Goal: Transaction & Acquisition: Purchase product/service

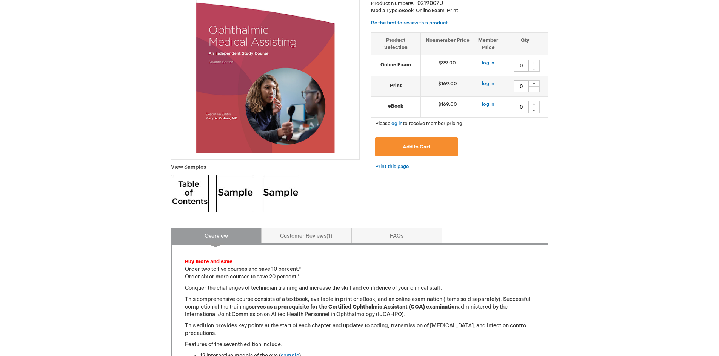
scroll to position [75, 0]
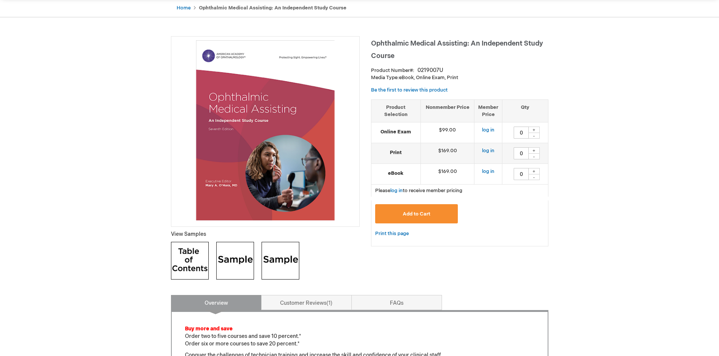
click at [533, 127] on div "+" at bounding box center [533, 130] width 11 height 6
type input "1"
click at [397, 189] on link "log in" at bounding box center [396, 191] width 12 height 6
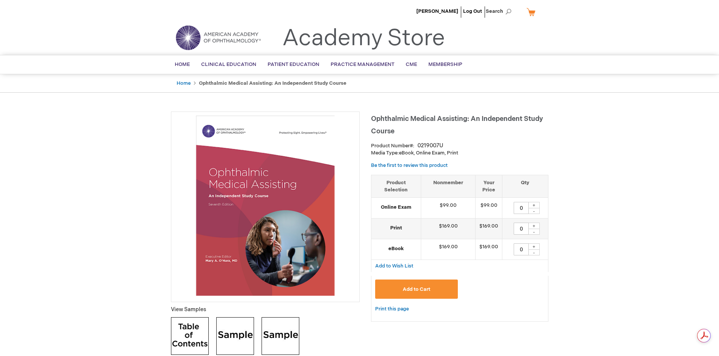
click at [533, 203] on div "+" at bounding box center [533, 205] width 11 height 6
type input "1"
click at [408, 291] on span "Add to Cart" at bounding box center [416, 290] width 28 height 6
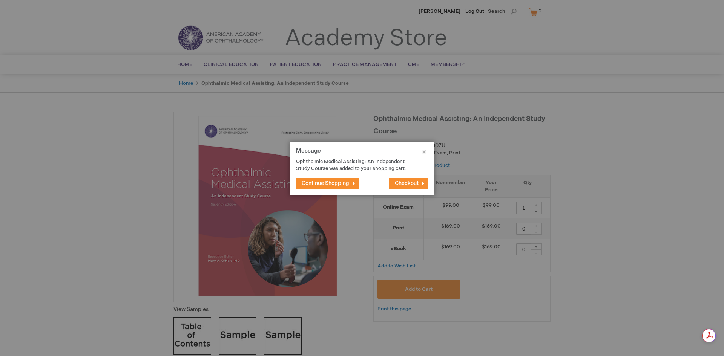
click at [405, 182] on span "Checkout" at bounding box center [407, 183] width 24 height 6
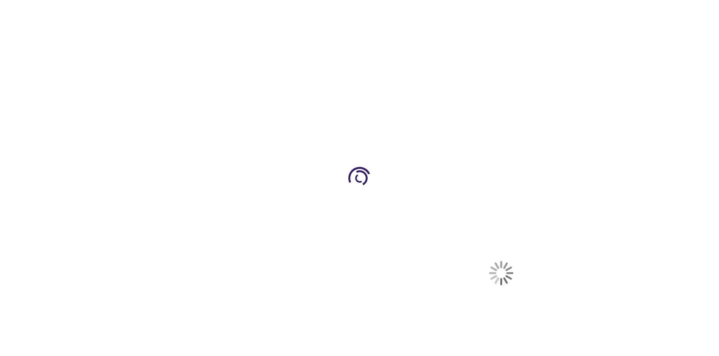
select select "US"
select select "22"
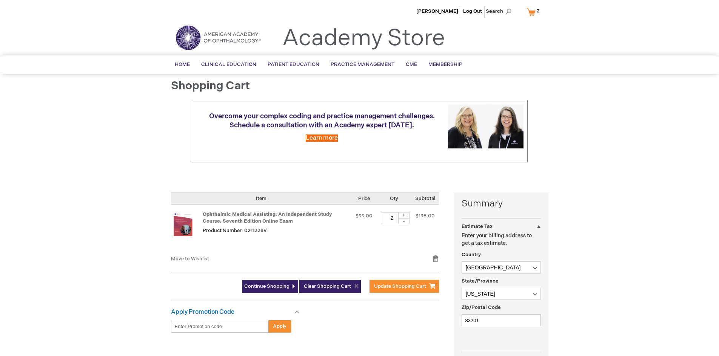
click at [0, 356] on div at bounding box center [0, 356] width 0 height 0
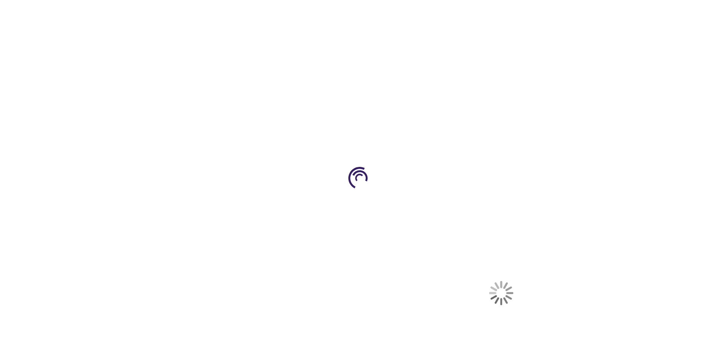
select select "US"
select select "22"
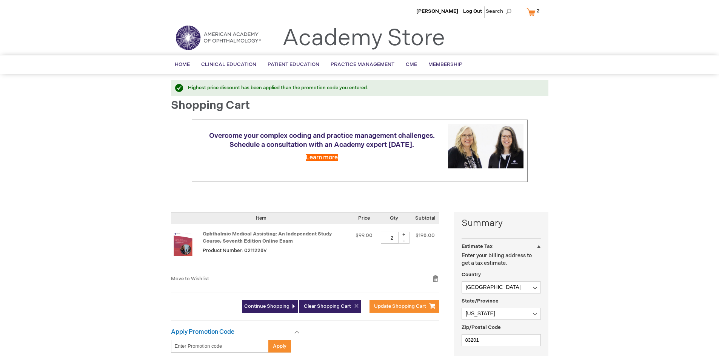
click at [0, 356] on div at bounding box center [0, 356] width 0 height 0
click at [403, 240] on div "-" at bounding box center [403, 241] width 11 height 6
type input "1"
click at [329, 247] on div "Ophthalmic Medical Assisting: An Independent Study Course, Seventh Edition Onli…" at bounding box center [276, 249] width 146 height 35
click at [201, 347] on input "Enter discount code" at bounding box center [220, 346] width 98 height 13
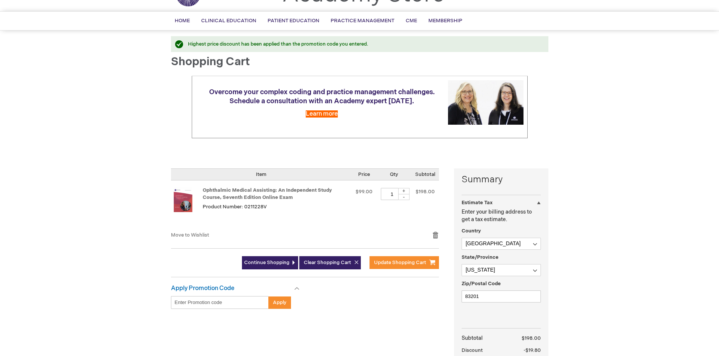
scroll to position [113, 0]
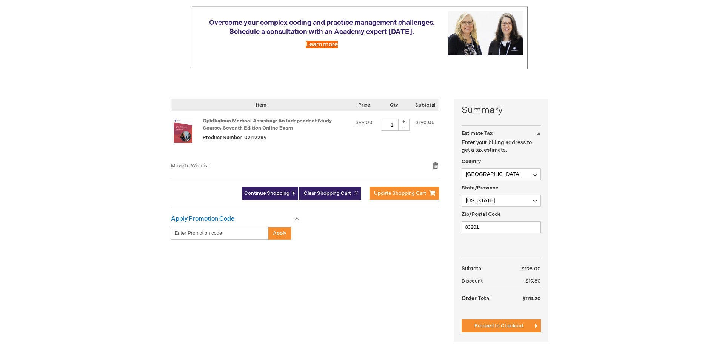
paste input "WELCOME10"
type input "WELCOME10"
click at [276, 235] on span "Apply" at bounding box center [280, 233] width 14 height 6
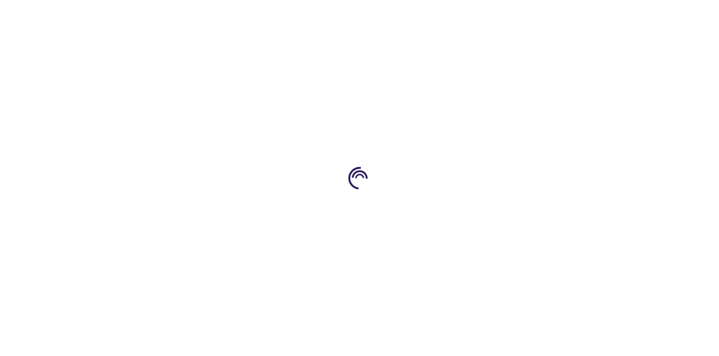
select select "US"
select select "22"
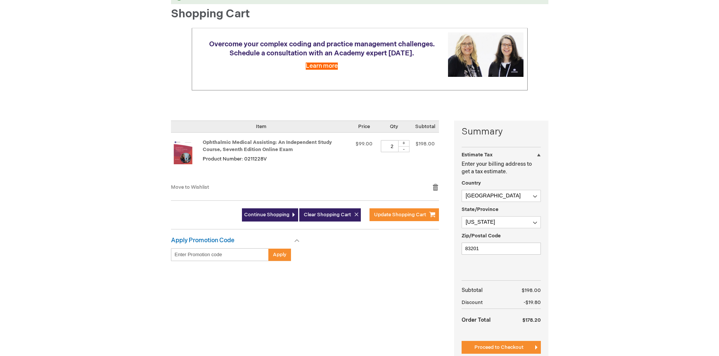
scroll to position [113, 0]
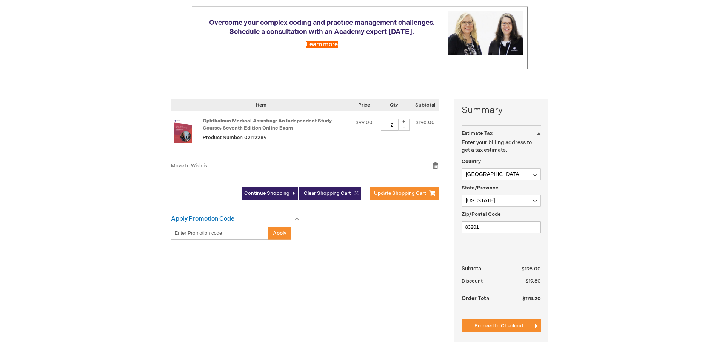
click at [402, 127] on div "-" at bounding box center [403, 128] width 11 height 6
type input "1"
click at [392, 194] on span "Update Shopping Cart" at bounding box center [400, 193] width 52 height 6
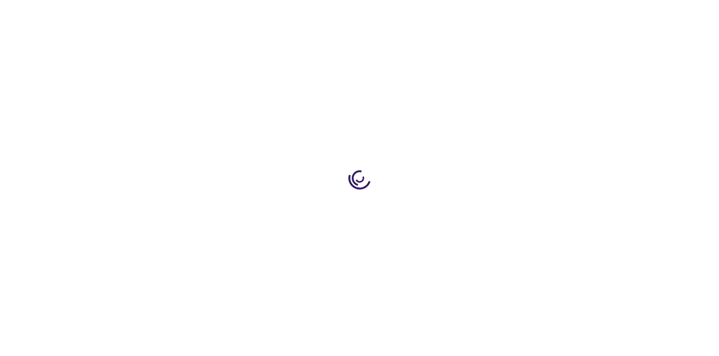
select select "US"
select select "22"
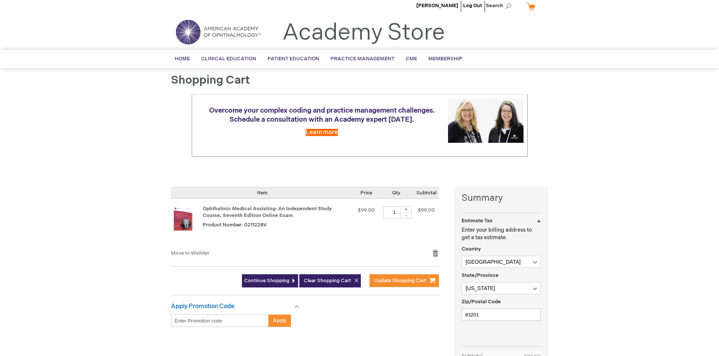
scroll to position [151, 0]
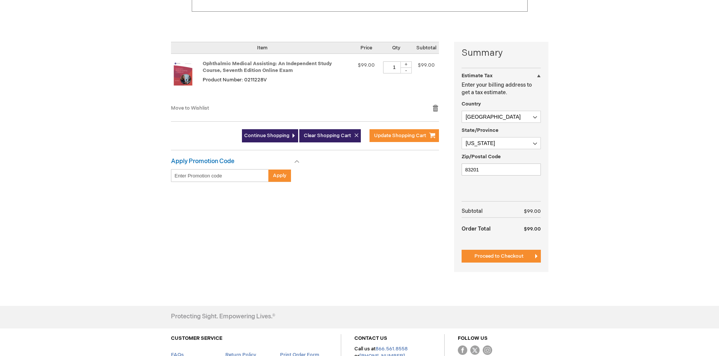
click at [237, 176] on input "Enter discount code" at bounding box center [220, 175] width 98 height 13
paste input "WELCOME10"
type input "WELCOME10"
click at [280, 171] on button "Apply" at bounding box center [279, 175] width 23 height 13
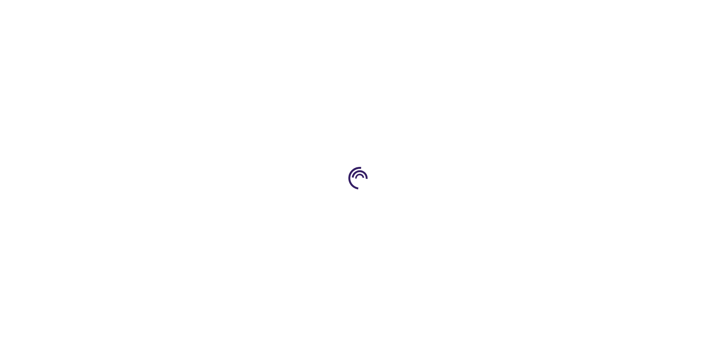
select select "US"
select select "22"
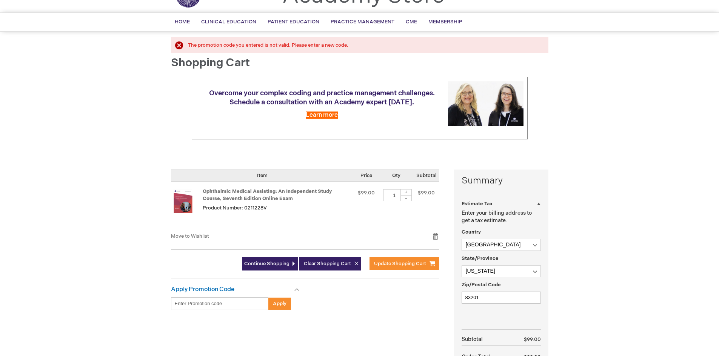
scroll to position [151, 0]
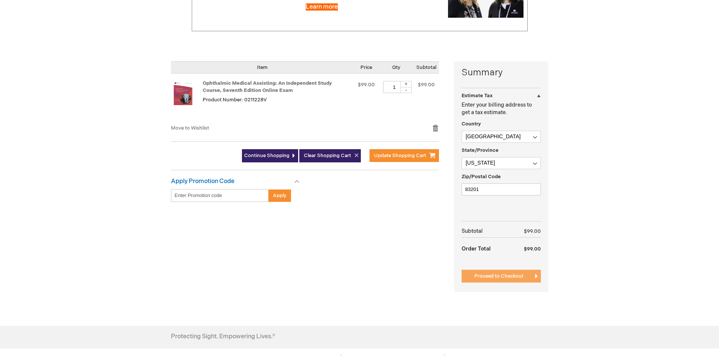
click at [505, 276] on span "Proceed to Checkout" at bounding box center [498, 276] width 49 height 6
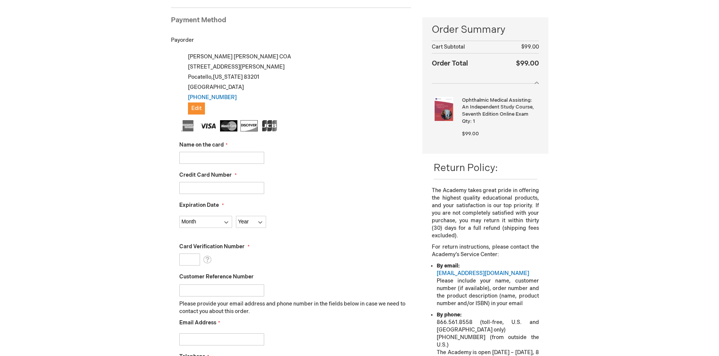
click at [207, 159] on input "Name on the card" at bounding box center [221, 158] width 85 height 12
type input "[PERSON_NAME]"
select select "4"
select select "2028"
click at [195, 186] on input "Credit Card Number" at bounding box center [221, 188] width 85 height 12
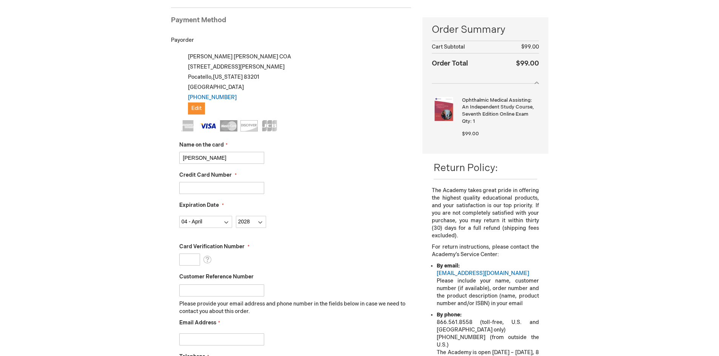
type input "4802139136812391"
click at [330, 184] on div "4802139136812391" at bounding box center [295, 188] width 232 height 12
click at [181, 264] on input "Card Verification Number" at bounding box center [189, 260] width 21 height 12
type input "457"
click at [304, 224] on div "Month 01 - January 02 - February 03 - March 04 - April 05 - May 06 - June 07 - …" at bounding box center [295, 220] width 232 height 16
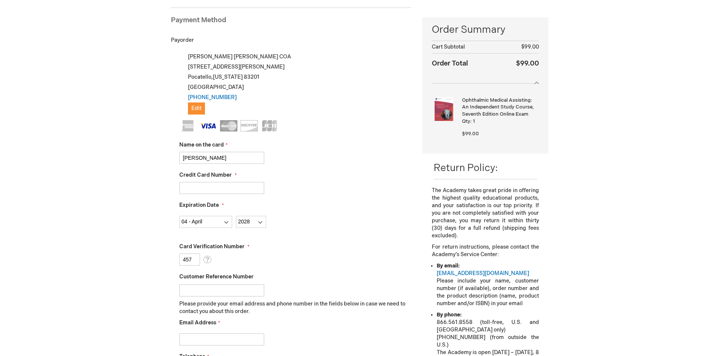
click at [192, 291] on input "Customer Reference Number" at bounding box center [221, 291] width 85 height 12
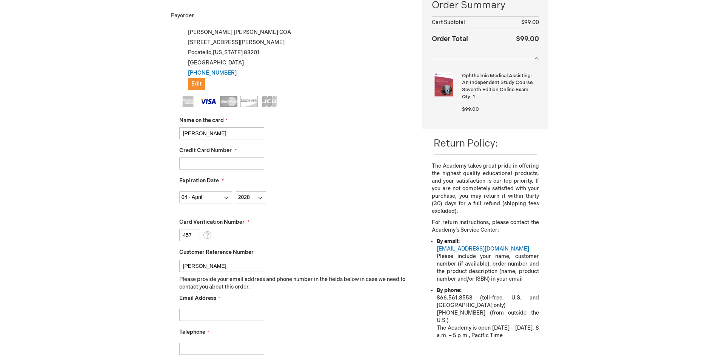
scroll to position [141, 0]
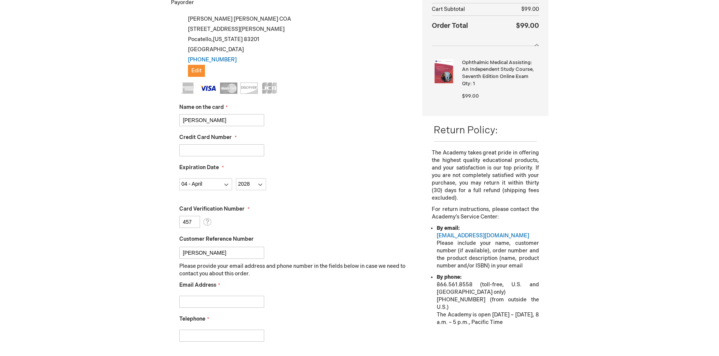
type input "[PERSON_NAME]"
click at [196, 303] on input "Email Address" at bounding box center [221, 302] width 85 height 12
type input "crigby@premieridaho.com"
type input "2082324133"
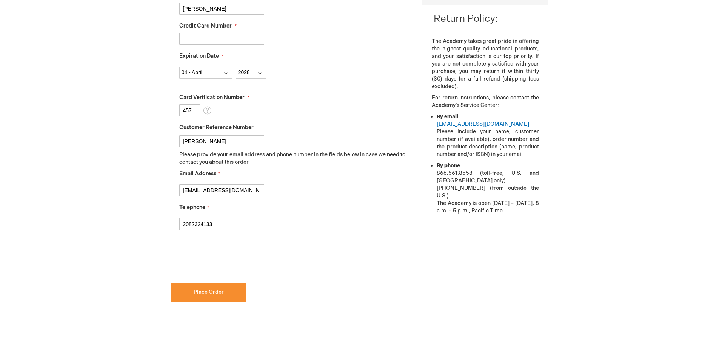
scroll to position [254, 0]
checkbox input "true"
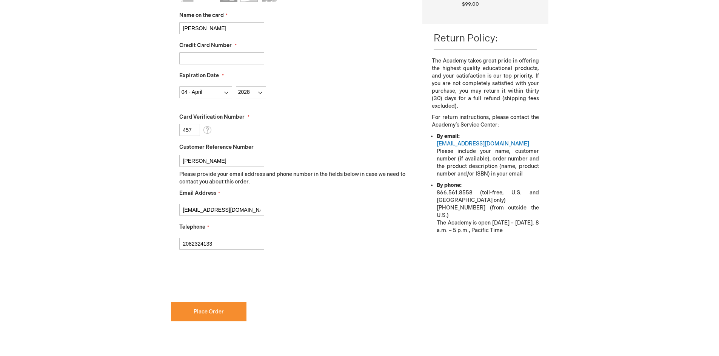
scroll to position [292, 0]
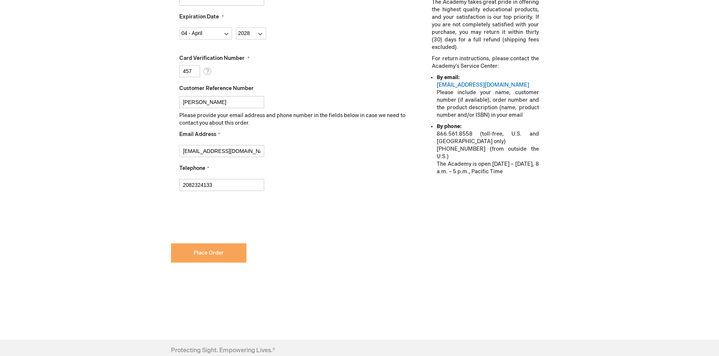
click at [196, 255] on span "Place Order" at bounding box center [209, 253] width 30 height 6
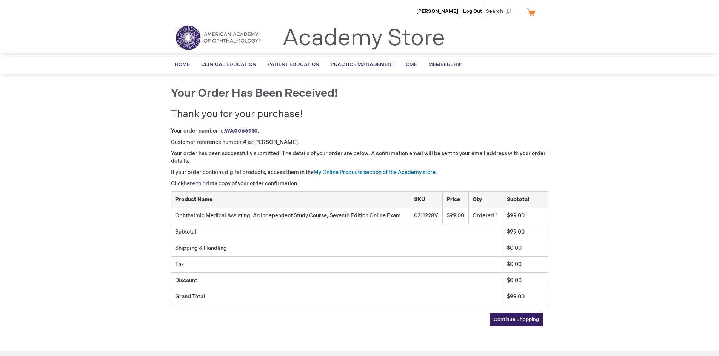
click at [198, 184] on link "here to print" at bounding box center [199, 184] width 31 height 6
